Goal: Information Seeking & Learning: Check status

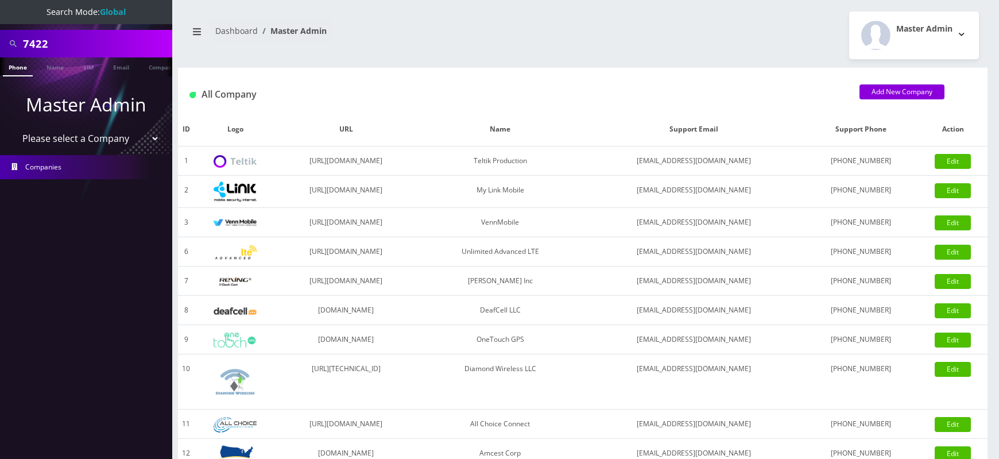
select select "1"
click at [13, 128] on select "Please select a Company Teltik Production My Link Mobile VennMobile Unlimited A…" at bounding box center [86, 139] width 146 height 22
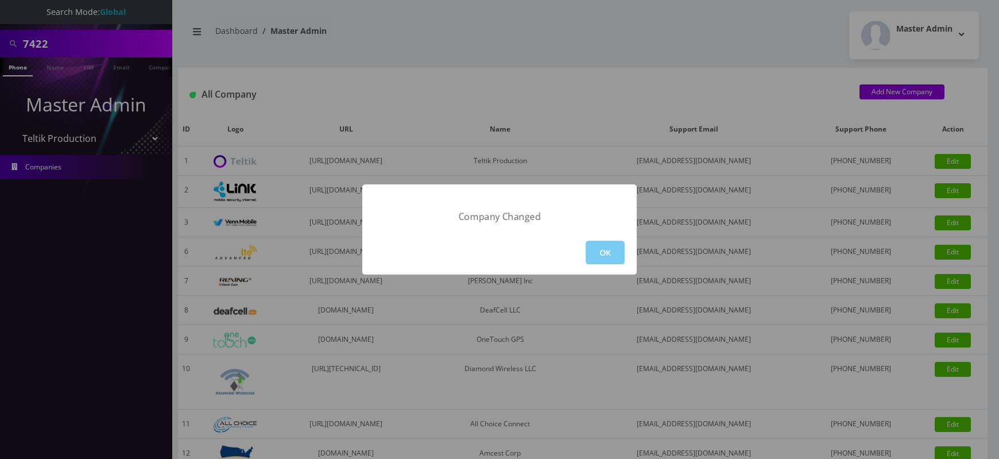
click at [605, 256] on button "OK" at bounding box center [605, 253] width 39 height 24
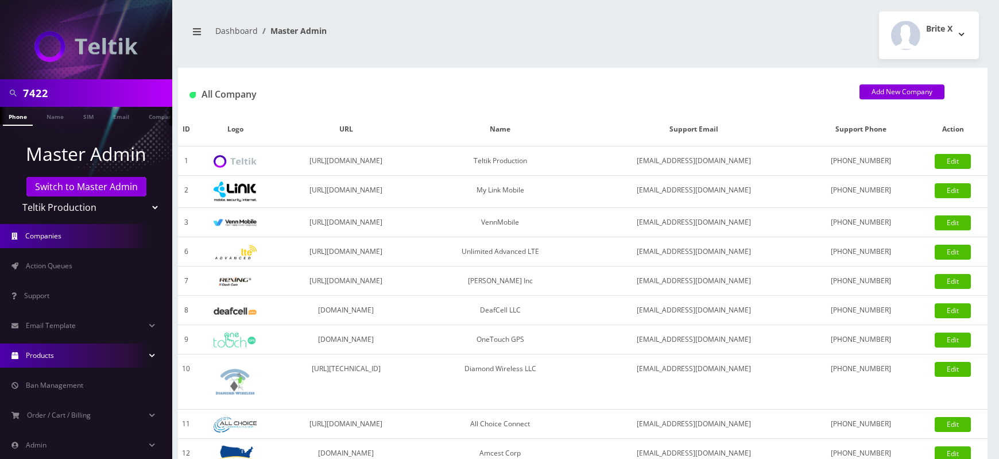
scroll to position [81, 0]
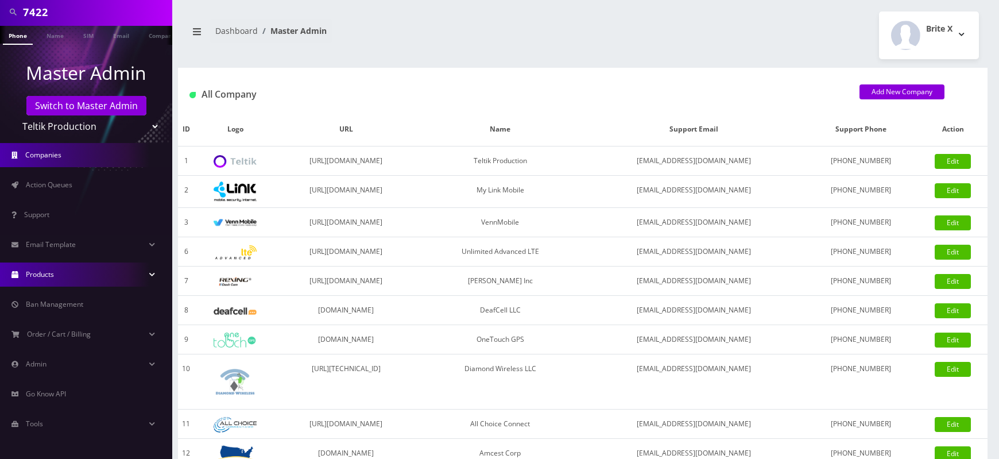
click at [67, 358] on link "Admin" at bounding box center [86, 364] width 172 height 24
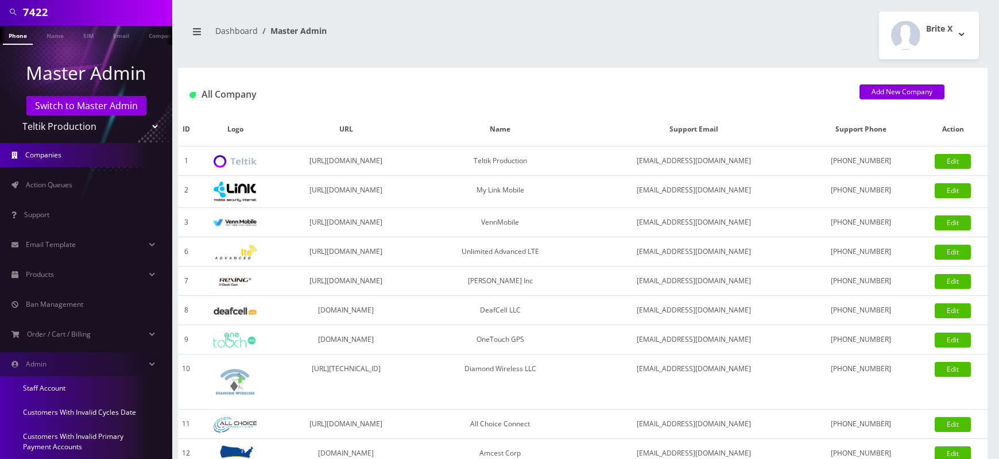
scroll to position [284, 0]
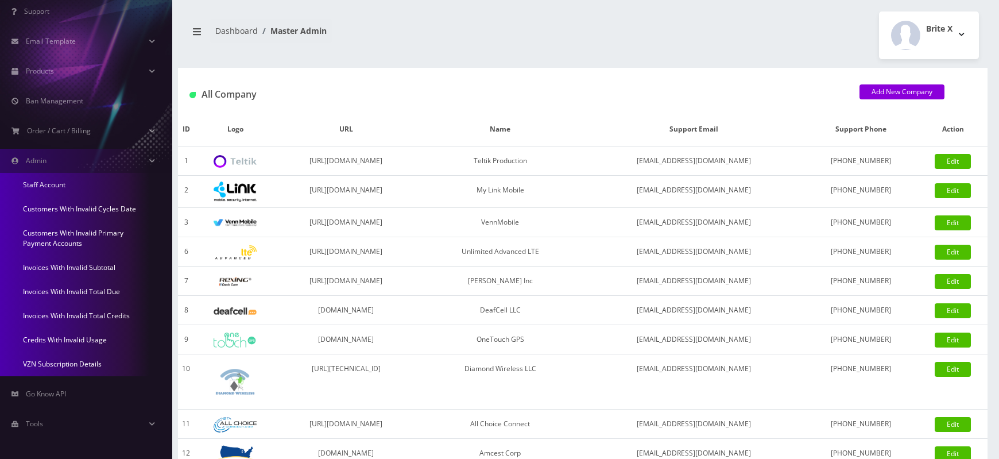
click at [72, 339] on link "Credits With Invalid Usage" at bounding box center [86, 340] width 172 height 24
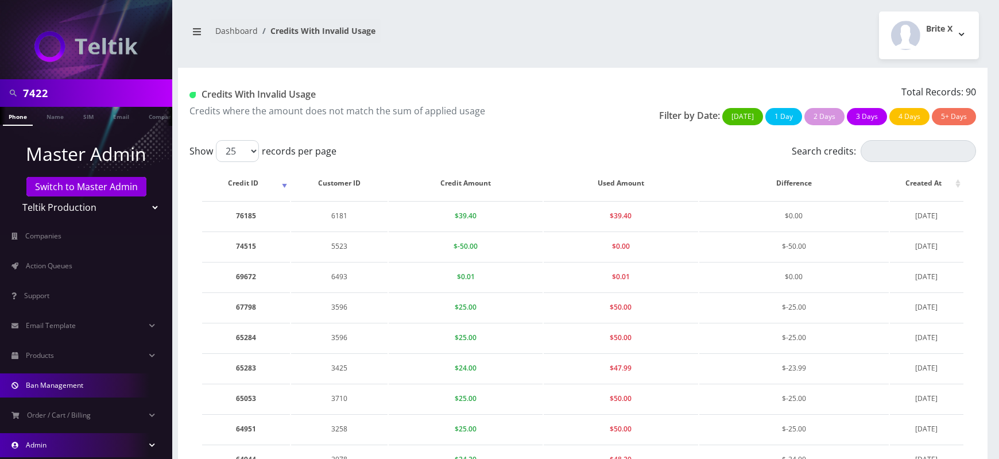
scroll to position [81, 0]
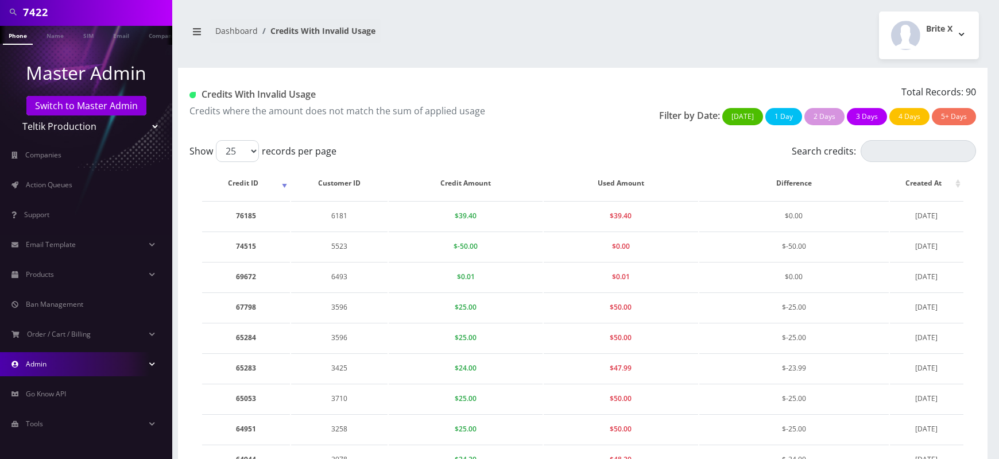
click at [71, 368] on link "Admin" at bounding box center [86, 364] width 172 height 24
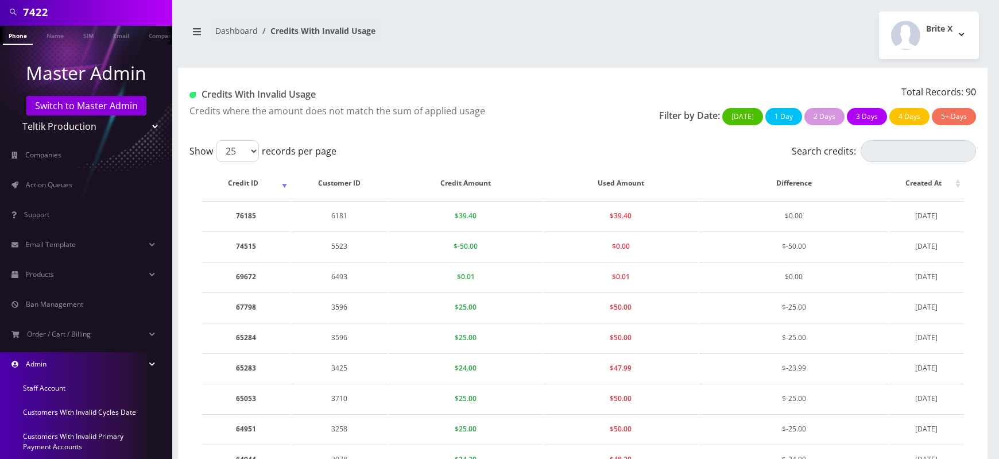
scroll to position [284, 0]
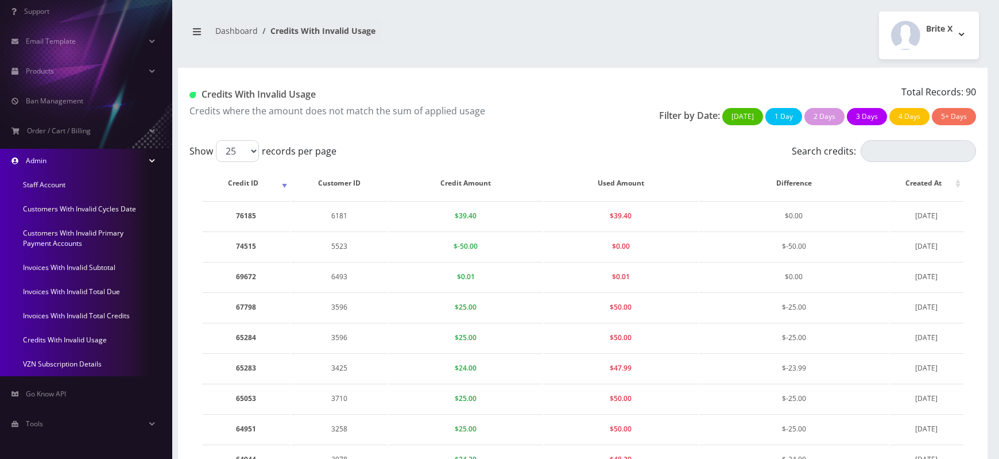
click at [72, 313] on link "Invoices With Invalid Total Credits" at bounding box center [86, 316] width 172 height 24
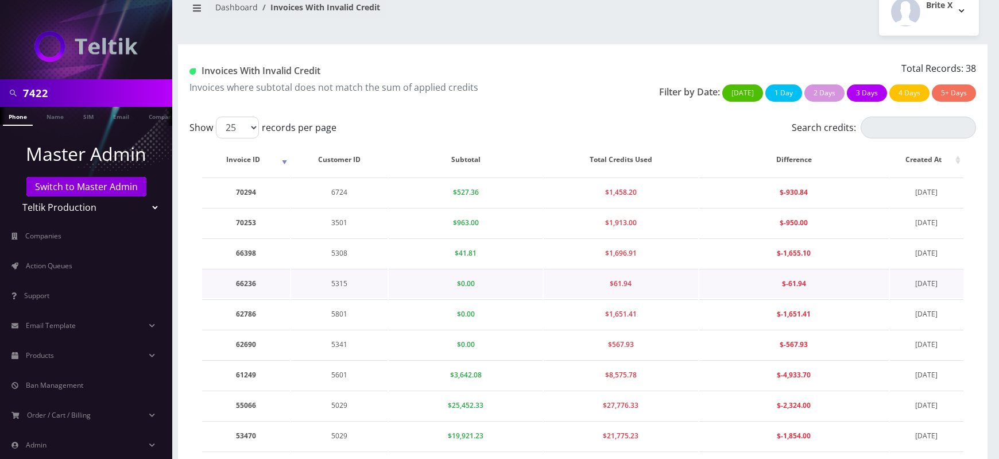
scroll to position [27, 0]
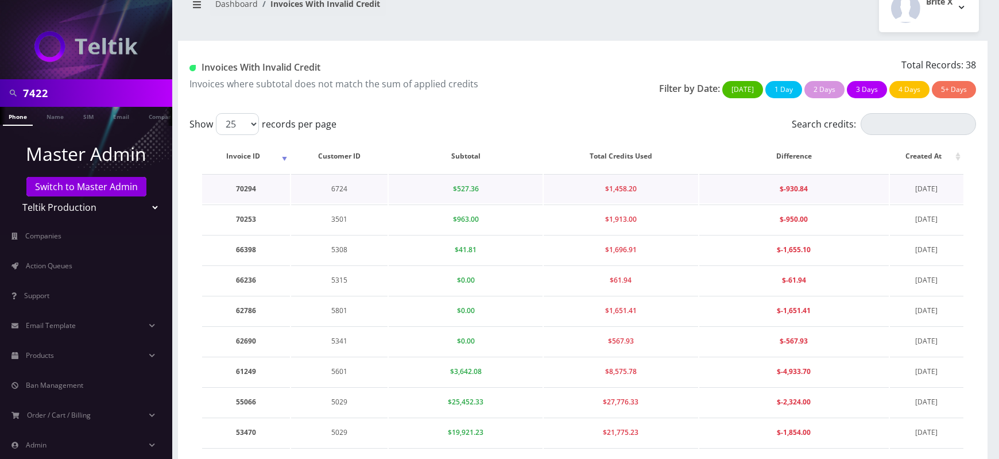
click at [339, 191] on td "6724" at bounding box center [339, 188] width 97 height 29
copy td "6724"
click at [341, 217] on td "3501" at bounding box center [339, 218] width 97 height 29
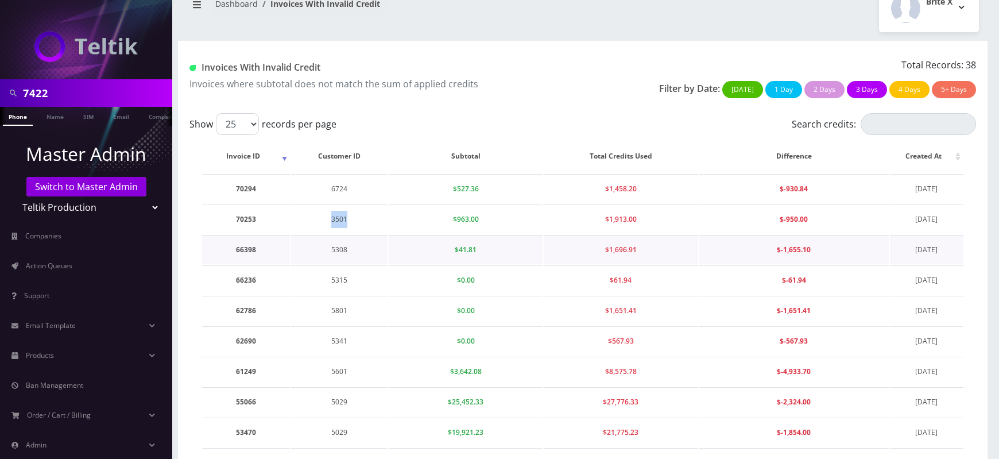
copy td "3501"
click at [257, 218] on td "70253" at bounding box center [246, 218] width 88 height 29
click at [241, 218] on td "70253" at bounding box center [246, 218] width 88 height 29
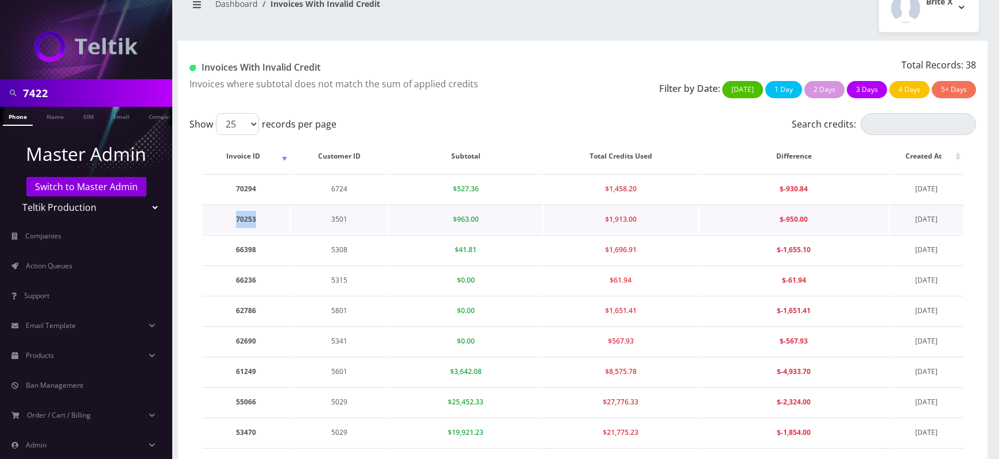
click at [241, 218] on td "70253" at bounding box center [246, 218] width 88 height 29
drag, startPoint x: 781, startPoint y: 221, endPoint x: 833, endPoint y: 222, distance: 51.7
click at [833, 222] on td "$-950.00" at bounding box center [795, 218] width 190 height 29
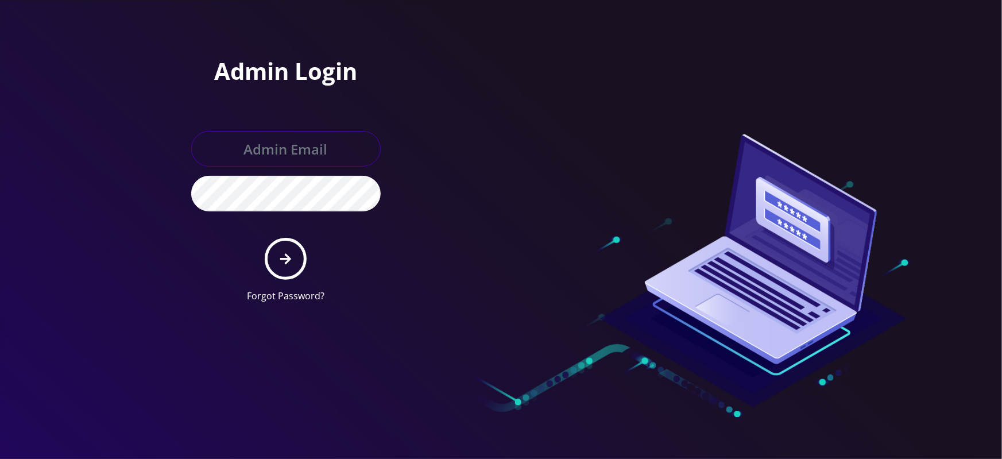
type input "master@britewireless.com"
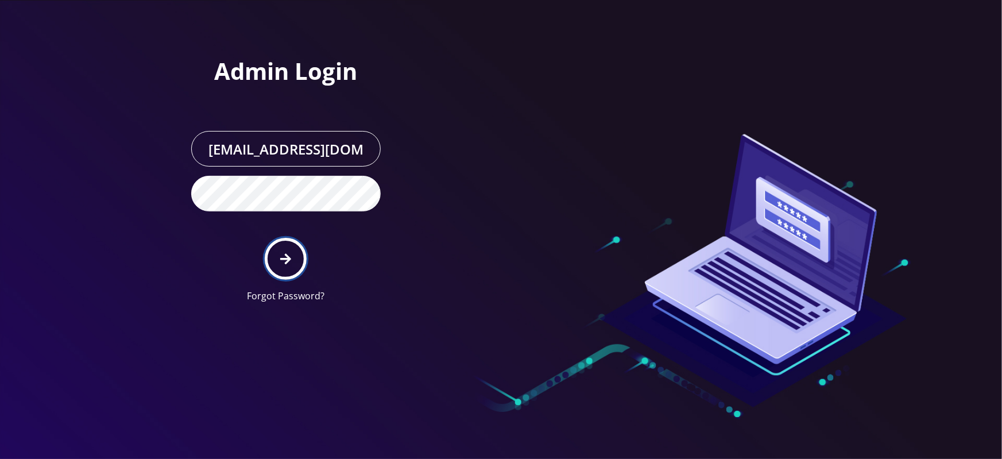
click at [286, 258] on icon "submit" at bounding box center [285, 258] width 11 height 11
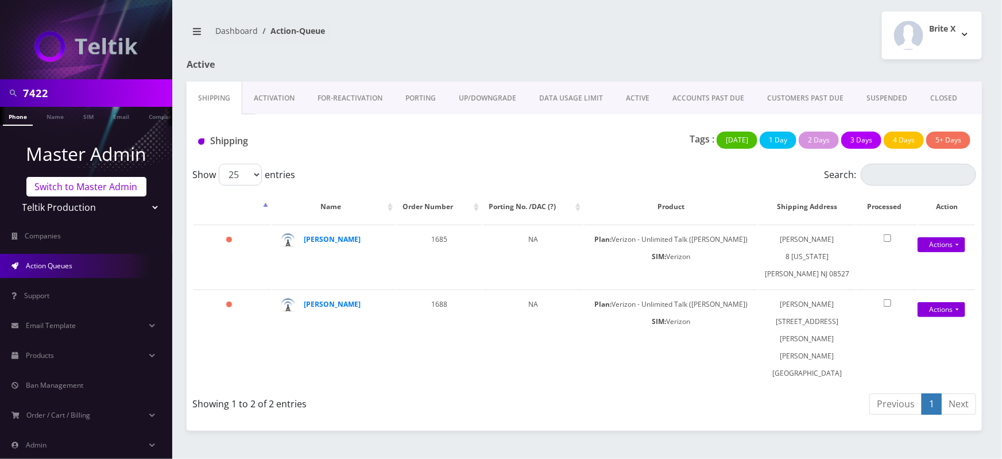
click at [106, 189] on link "Switch to Master Admin" at bounding box center [86, 187] width 120 height 20
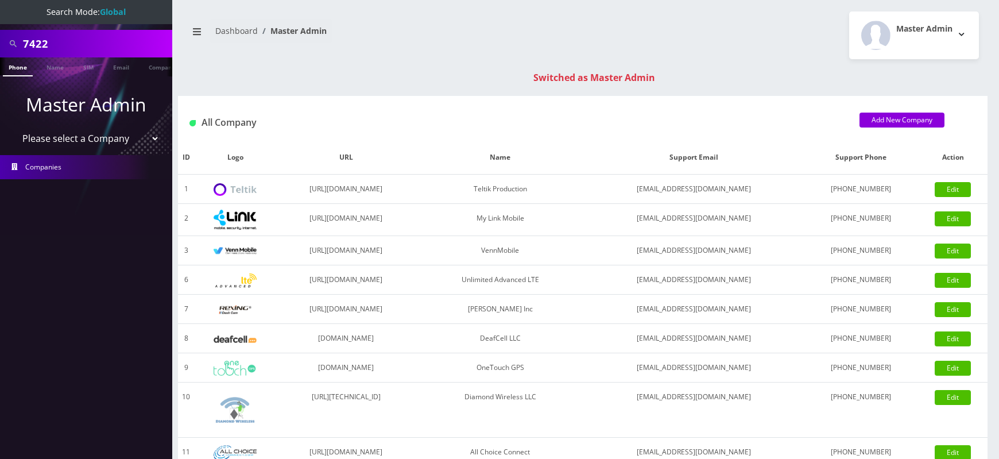
click at [35, 51] on input "7422" at bounding box center [96, 44] width 146 height 22
paste input "3501"
type input "3501"
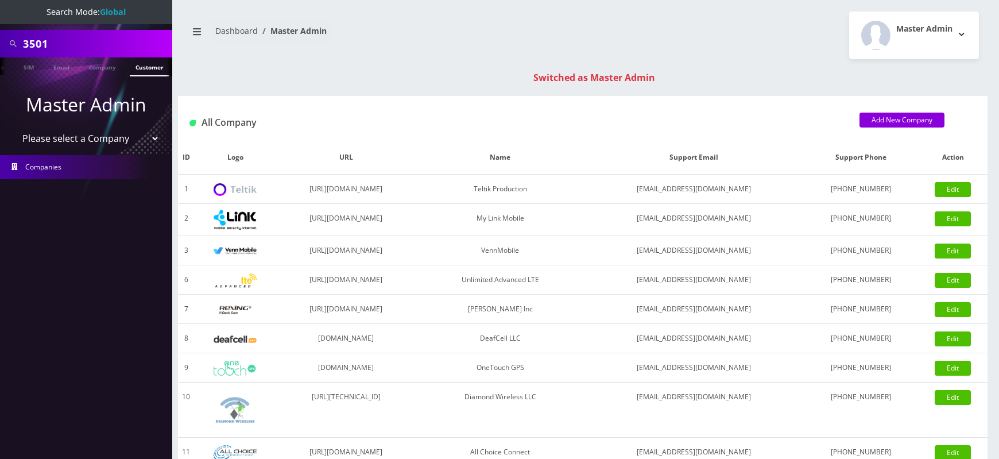
click at [142, 65] on link "Customer" at bounding box center [150, 66] width 40 height 19
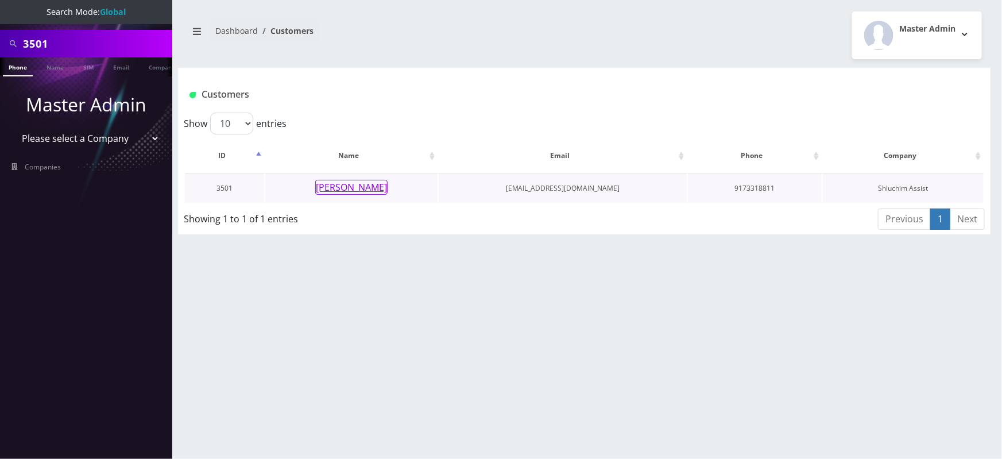
click at [340, 182] on button "[PERSON_NAME]" at bounding box center [351, 187] width 72 height 15
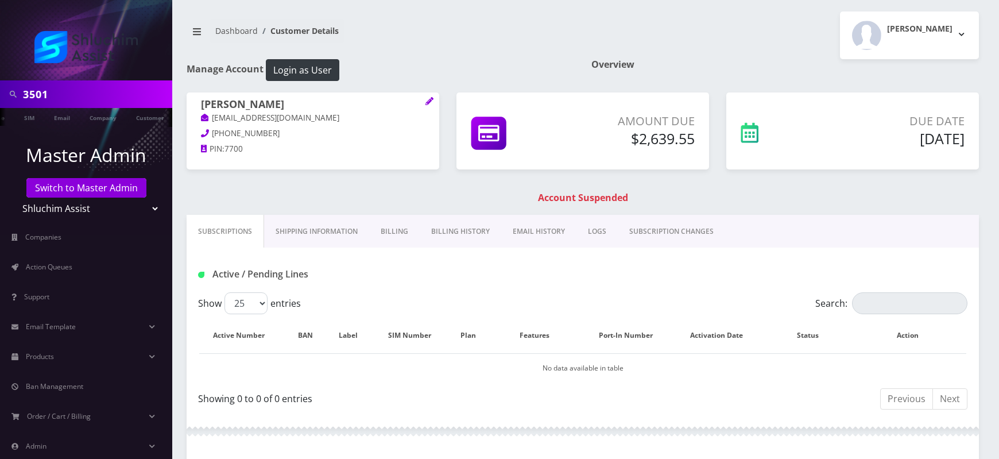
scroll to position [0, 63]
drag, startPoint x: 624, startPoint y: 137, endPoint x: 692, endPoint y: 144, distance: 68.8
click at [692, 144] on h5 "$2,639.55" at bounding box center [633, 138] width 123 height 17
copy h5 "$2,639.55"
click at [595, 149] on div "Amount Due $2,639.55" at bounding box center [633, 132] width 141 height 39
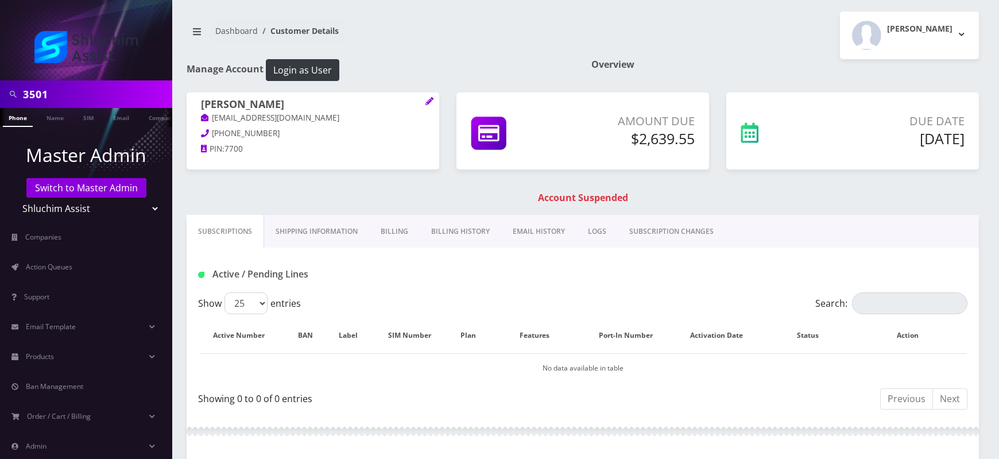
click at [463, 234] on link "Billing History" at bounding box center [461, 231] width 82 height 33
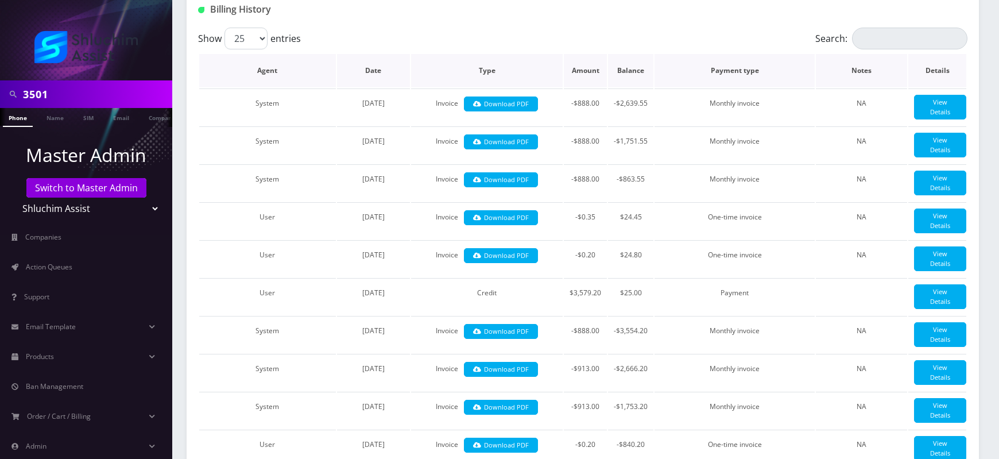
scroll to position [268, 0]
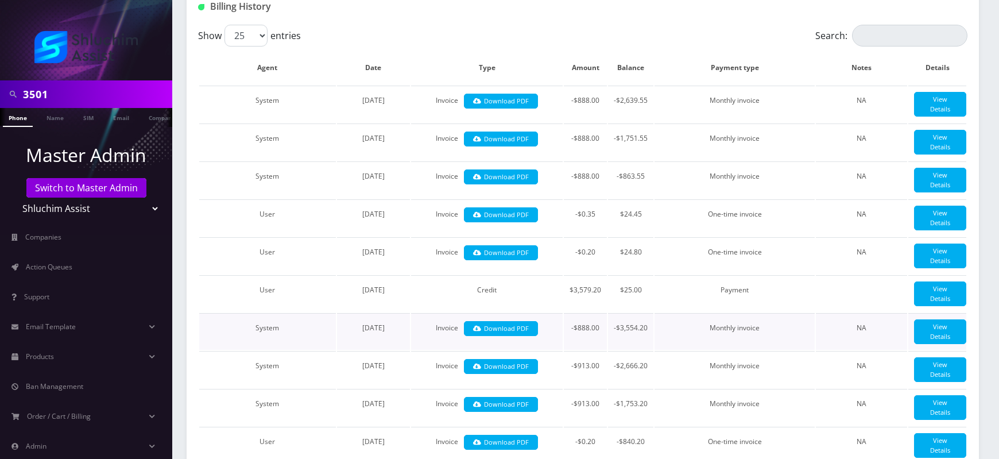
click at [581, 327] on td "-$888.00" at bounding box center [585, 331] width 43 height 37
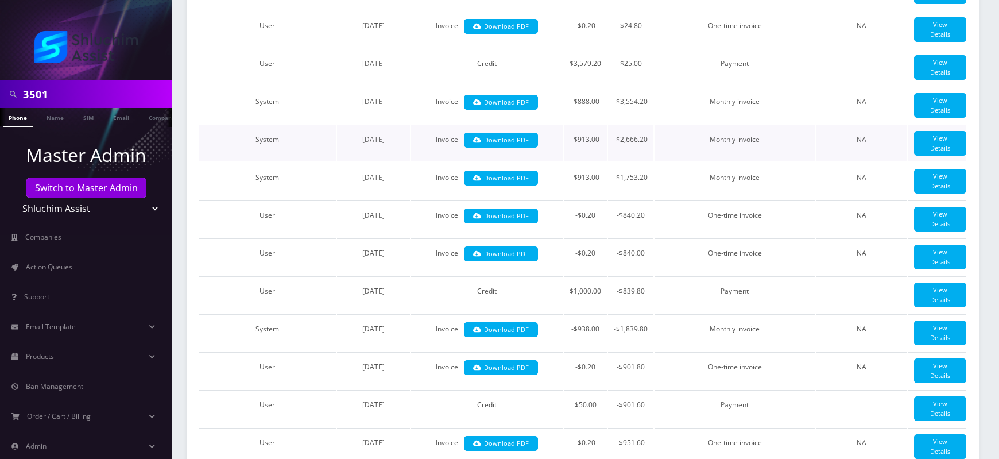
scroll to position [496, 0]
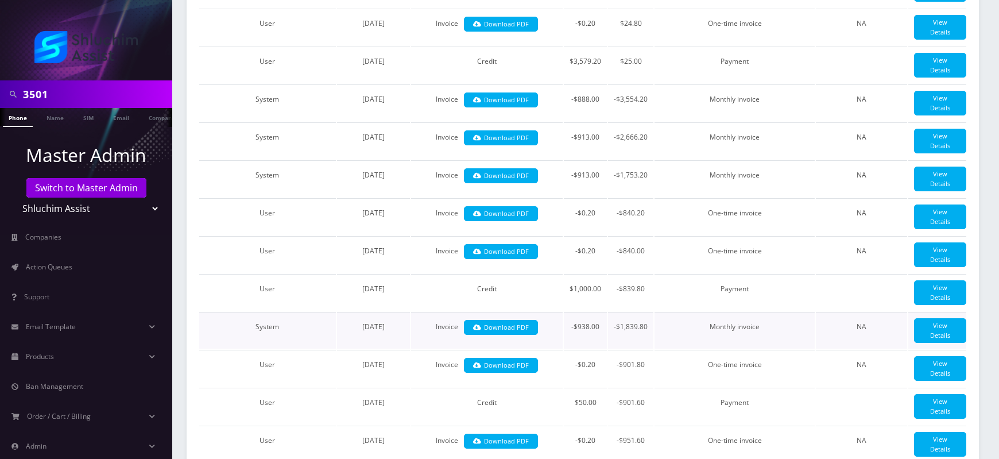
click at [581, 349] on td "-$938.00" at bounding box center [585, 330] width 43 height 37
click at [483, 311] on td "Credit" at bounding box center [487, 292] width 152 height 37
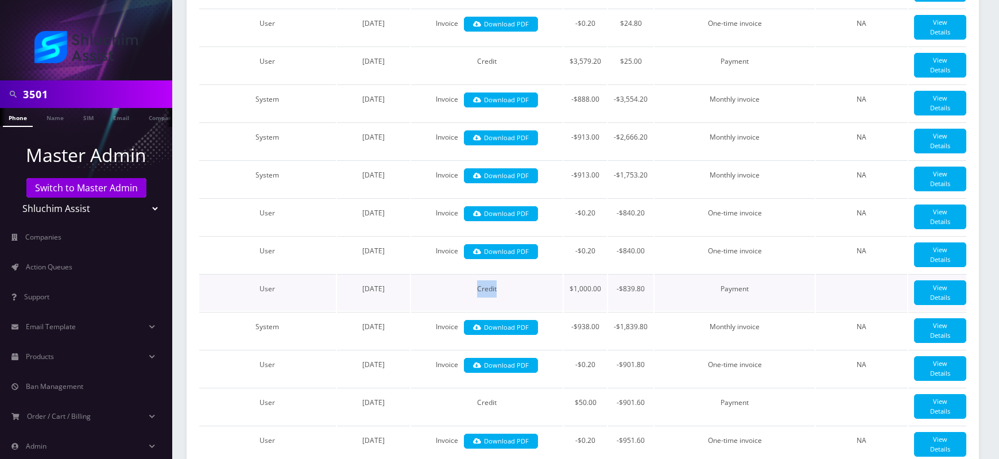
click at [483, 311] on td "Credit" at bounding box center [487, 292] width 152 height 37
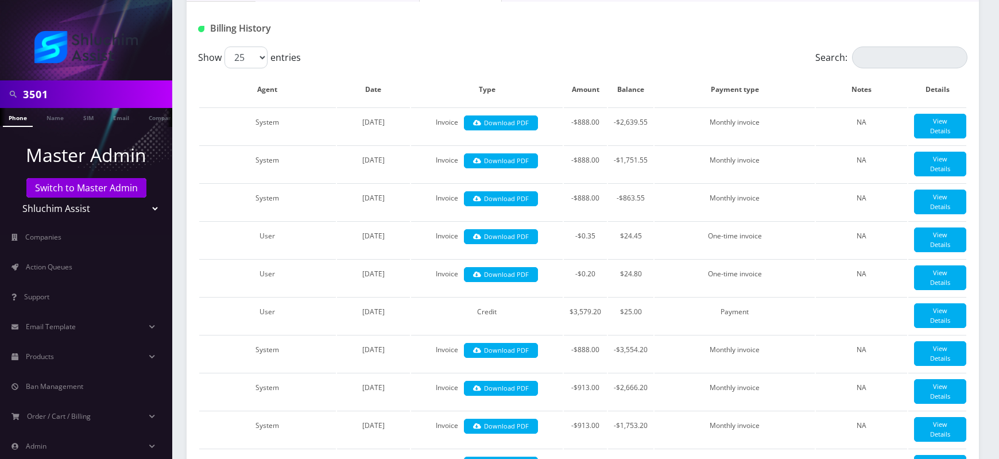
scroll to position [249, 0]
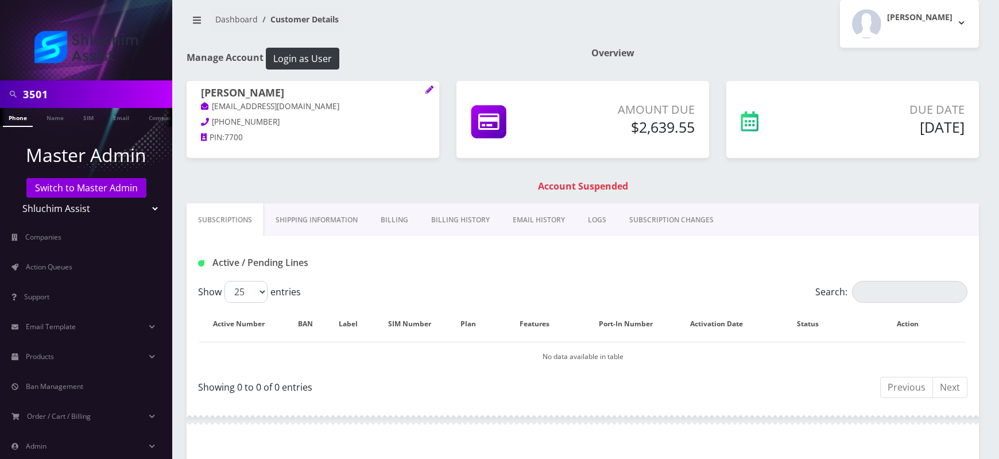
scroll to position [5, 0]
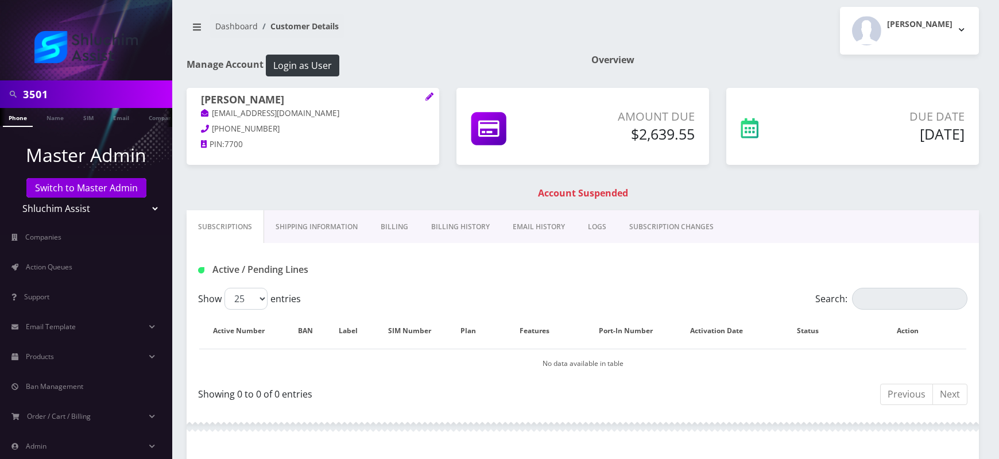
click at [457, 232] on link "Billing History" at bounding box center [461, 226] width 82 height 33
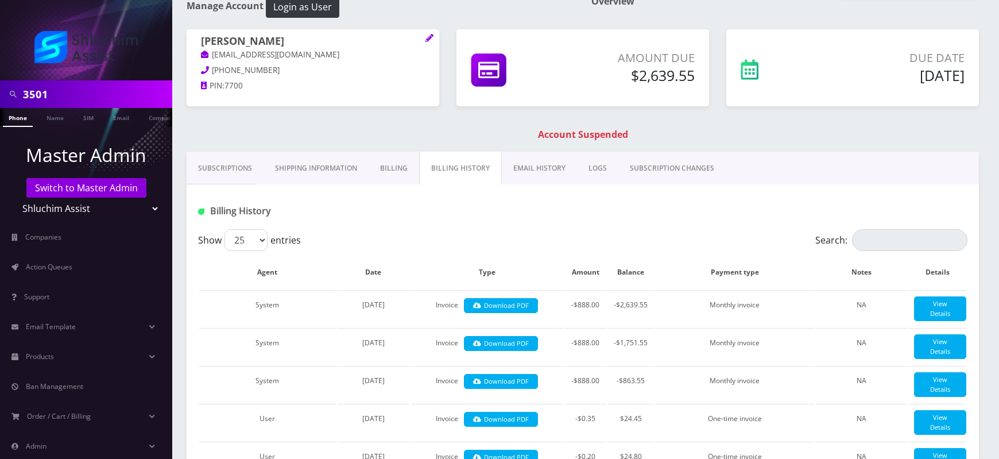
scroll to position [0, 0]
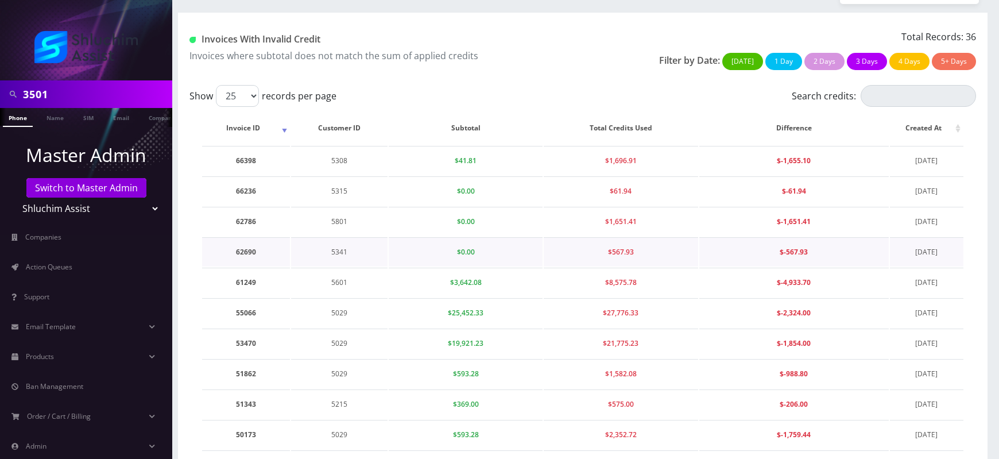
scroll to position [693, 0]
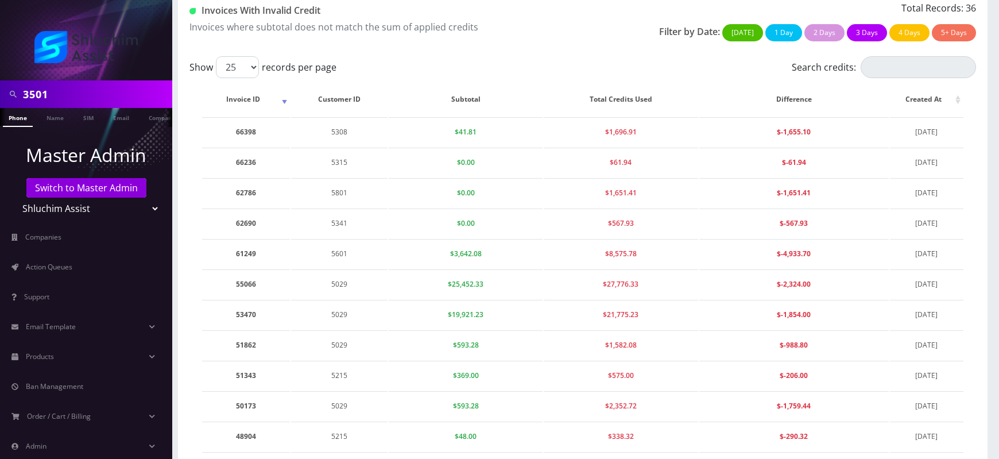
scroll to position [76, 0]
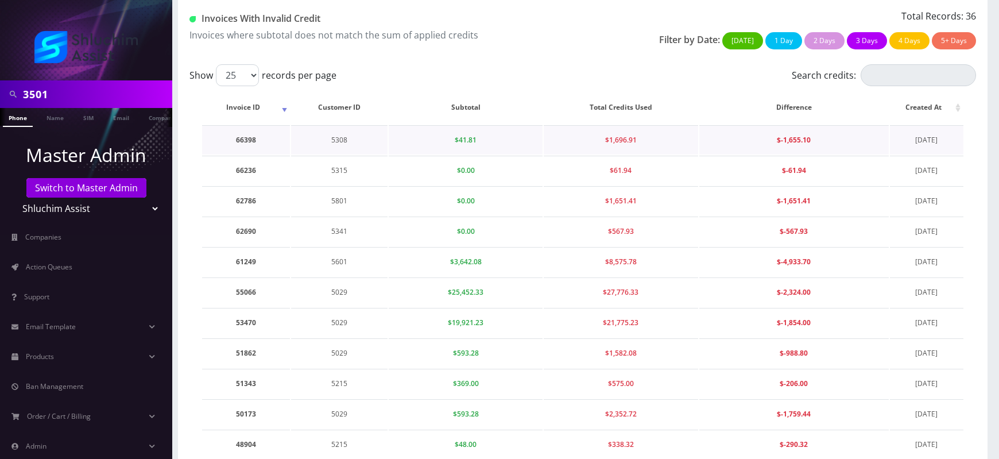
click at [341, 141] on td "5308" at bounding box center [339, 139] width 97 height 29
